Goal: Check status: Check status

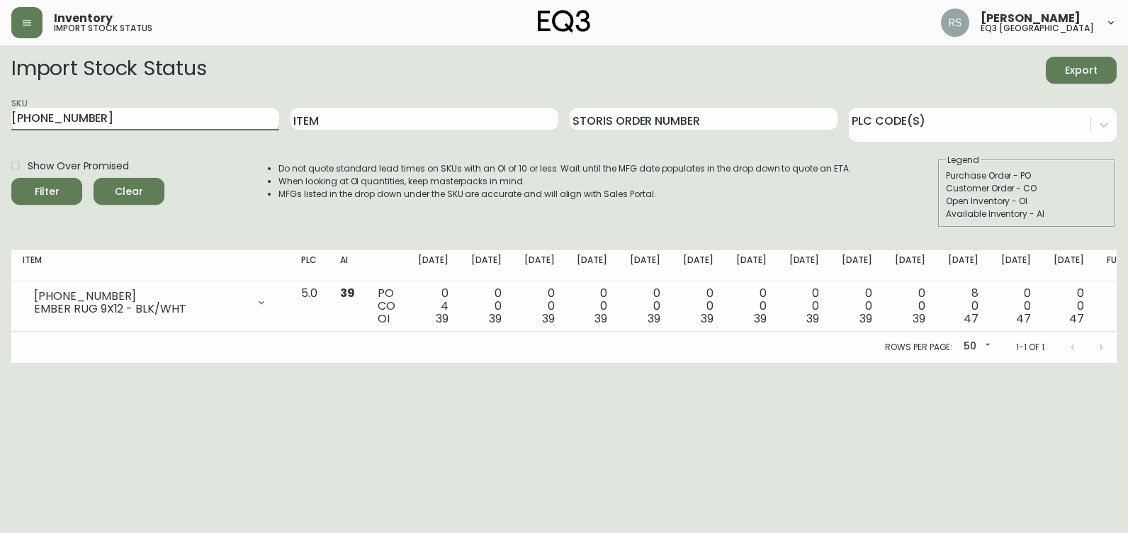
click at [0, 128] on html "Inventory import stock status [PERSON_NAME] eq3 [GEOGRAPHIC_DATA] Import Stock …" at bounding box center [564, 181] width 1128 height 363
click at [11, 178] on button "Filter" at bounding box center [46, 191] width 71 height 27
click at [0, 312] on html "Inventory import stock status [PERSON_NAME] eq3 [GEOGRAPHIC_DATA] Import Stock …" at bounding box center [564, 181] width 1128 height 363
drag, startPoint x: 0, startPoint y: 337, endPoint x: 0, endPoint y: 346, distance: 9.2
click at [0, 338] on html "Inventory import stock status [PERSON_NAME] eq3 [GEOGRAPHIC_DATA] Import Stock …" at bounding box center [564, 181] width 1128 height 363
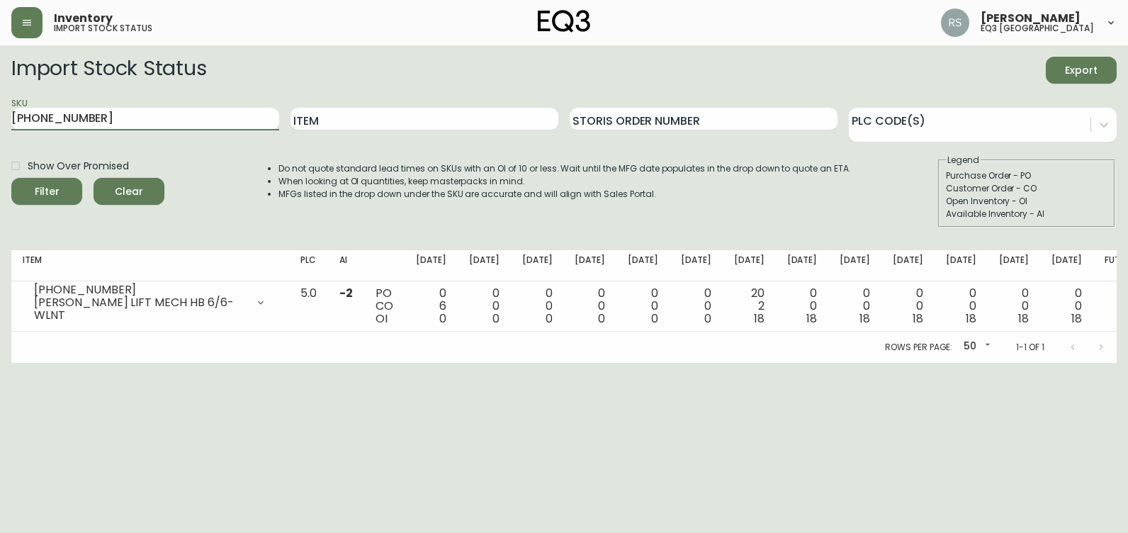
drag, startPoint x: 168, startPoint y: 122, endPoint x: 0, endPoint y: 130, distance: 168.2
click at [0, 127] on html "Inventory import stock status [PERSON_NAME] eq3 [GEOGRAPHIC_DATA] Import Stock …" at bounding box center [564, 181] width 1128 height 363
paste input "5"
click at [11, 178] on button "Filter" at bounding box center [46, 191] width 71 height 27
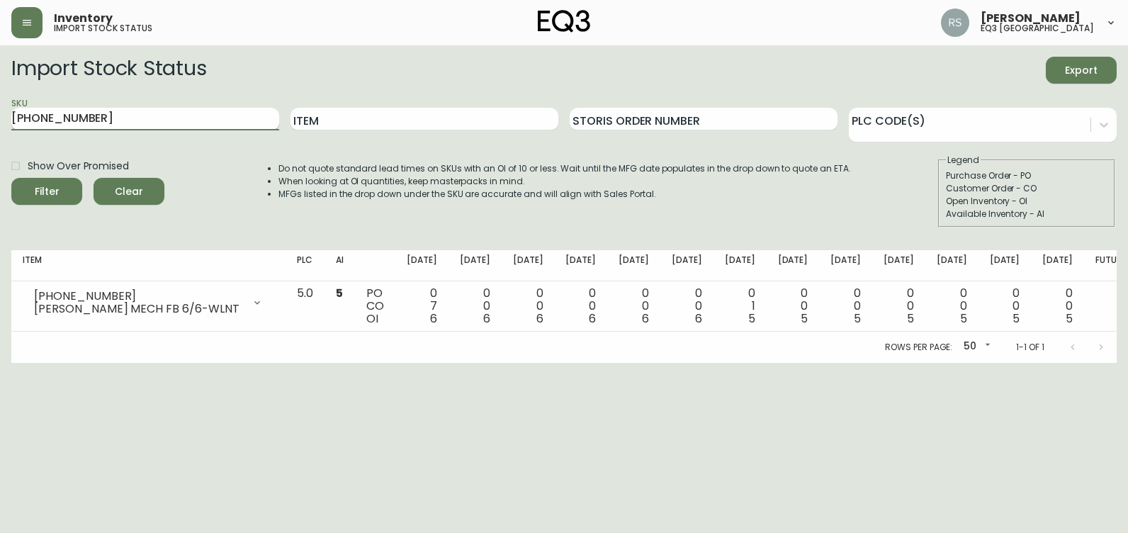
drag, startPoint x: 170, startPoint y: 117, endPoint x: 11, endPoint y: 120, distance: 158.8
click at [13, 120] on input "[PHONE_NUMBER]" at bounding box center [145, 119] width 268 height 23
paste input "6"
click at [11, 178] on button "Filter" at bounding box center [46, 191] width 71 height 27
drag, startPoint x: 130, startPoint y: 118, endPoint x: -3, endPoint y: 123, distance: 133.3
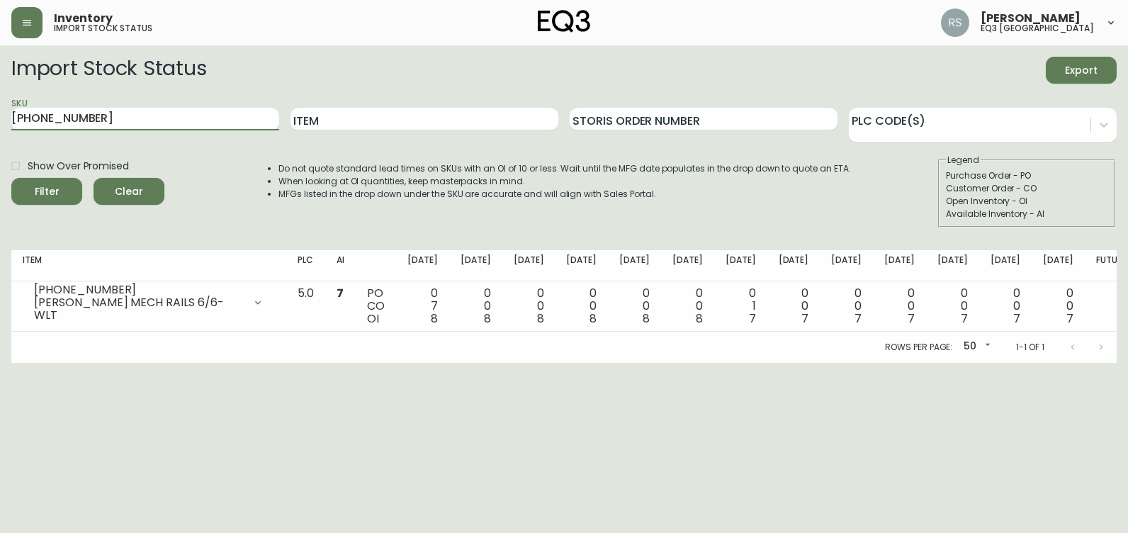
click at [0, 123] on html "Inventory import stock status [PERSON_NAME] eq3 [GEOGRAPHIC_DATA] Import Stock …" at bounding box center [564, 181] width 1128 height 363
paste input "[PHONE_NUMBER]"
click at [11, 178] on button "Filter" at bounding box center [46, 191] width 71 height 27
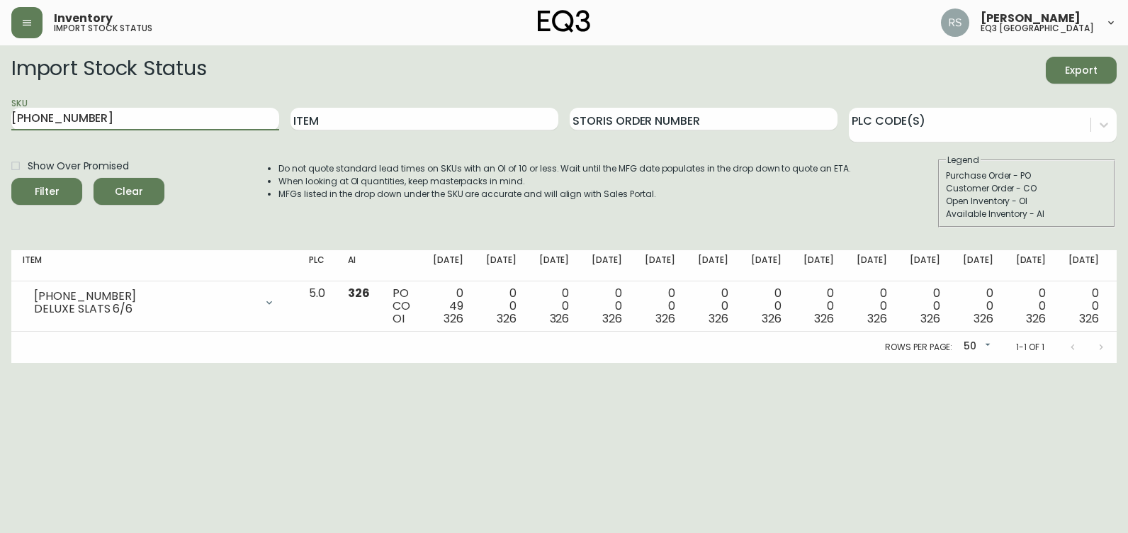
drag, startPoint x: 105, startPoint y: 122, endPoint x: 0, endPoint y: 120, distance: 104.9
click at [0, 122] on html "Inventory import stock status [PERSON_NAME] eq3 [GEOGRAPHIC_DATA] Import Stock …" at bounding box center [564, 181] width 1128 height 363
paste input "[PHONE_NUMBER]"
type input "[PHONE_NUMBER]"
click at [11, 178] on button "Filter" at bounding box center [46, 191] width 71 height 27
